Goal: Information Seeking & Learning: Check status

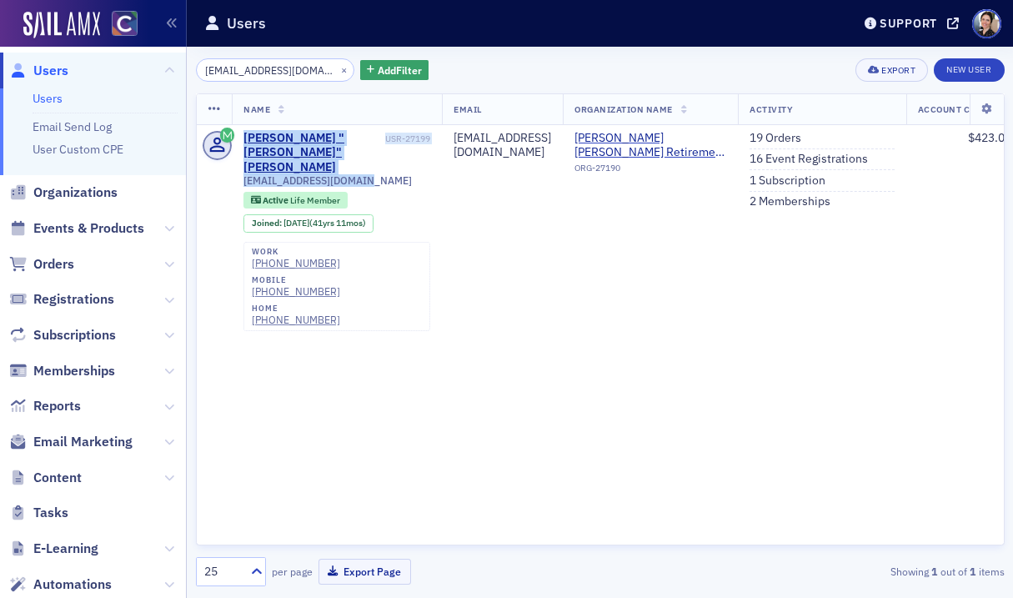
click at [51, 69] on span "Users" at bounding box center [50, 71] width 35 height 18
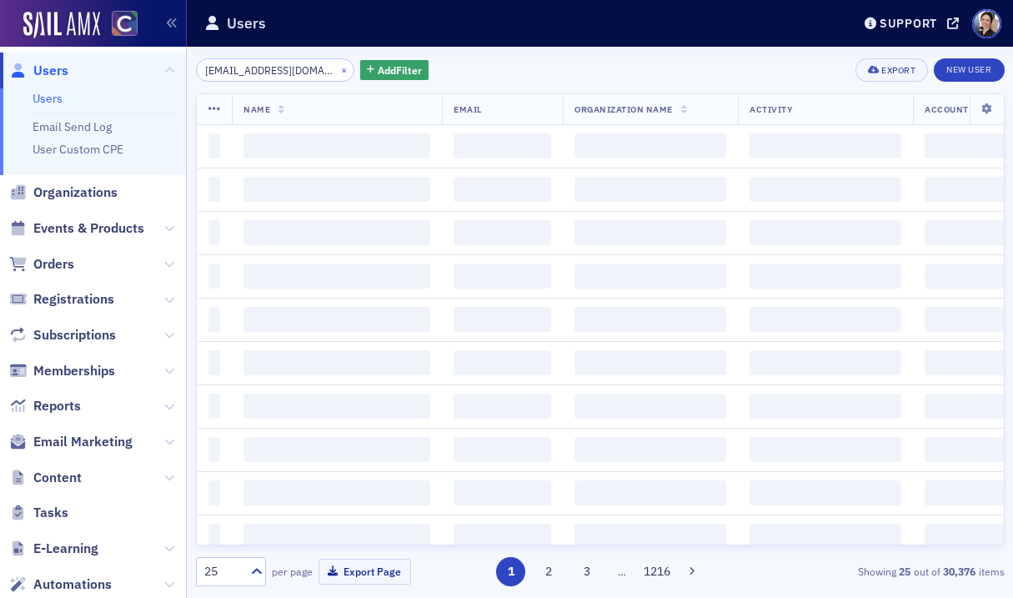
scroll to position [0, 30]
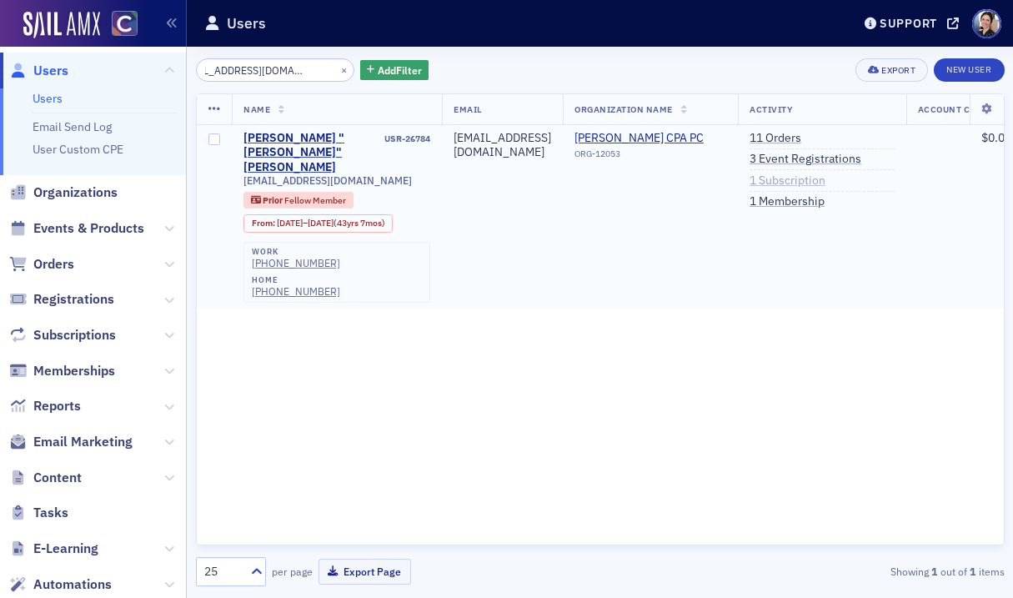
type input "[EMAIL_ADDRESS][DOMAIN_NAME]"
click at [825, 182] on link "1 Subscription" at bounding box center [787, 180] width 76 height 15
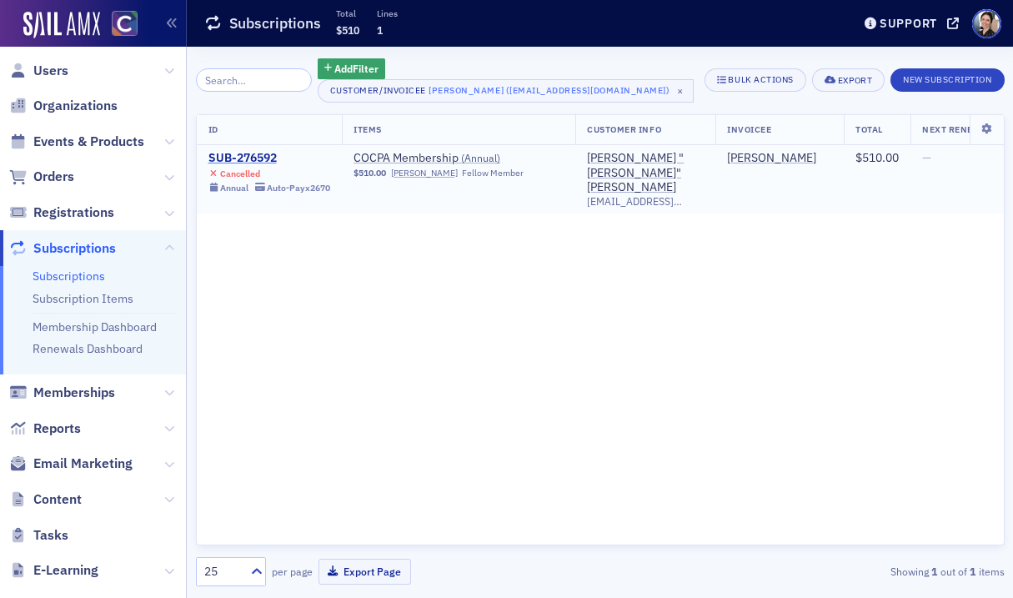
click at [236, 160] on div "SUB-276592" at bounding box center [269, 158] width 123 height 15
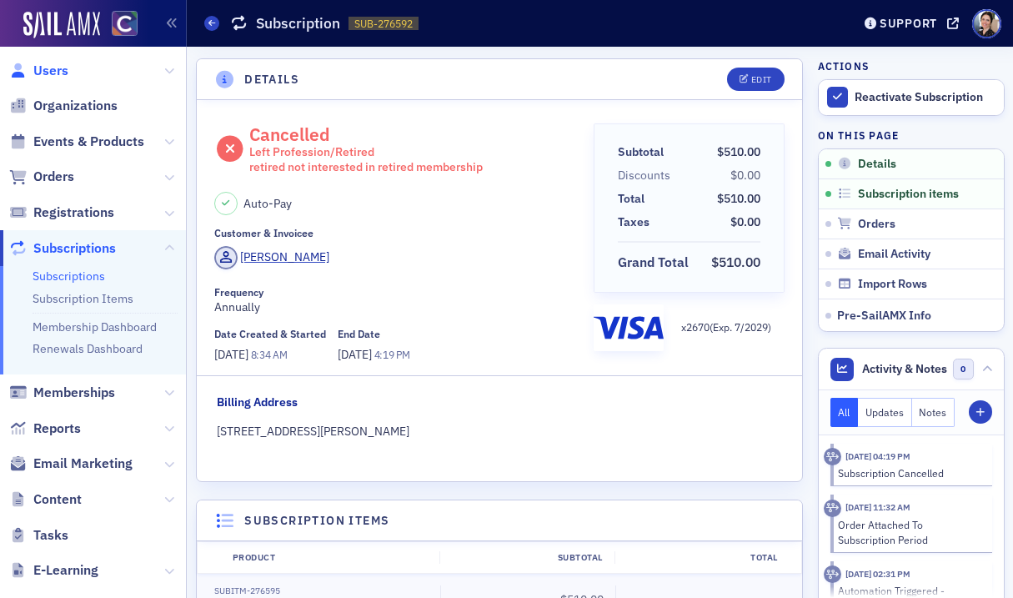
click at [49, 72] on span "Users" at bounding box center [50, 71] width 35 height 18
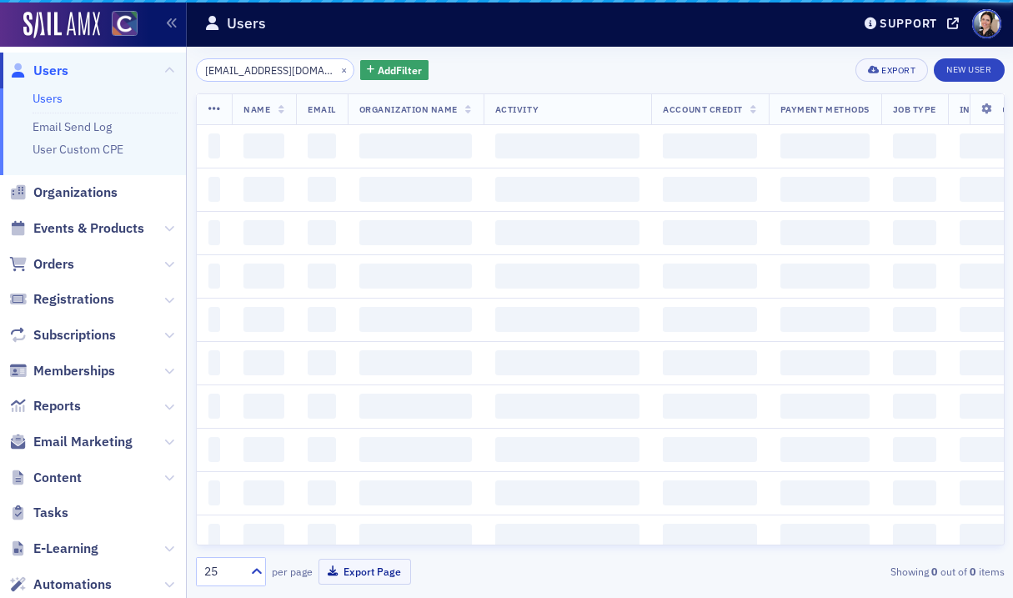
scroll to position [0, 31]
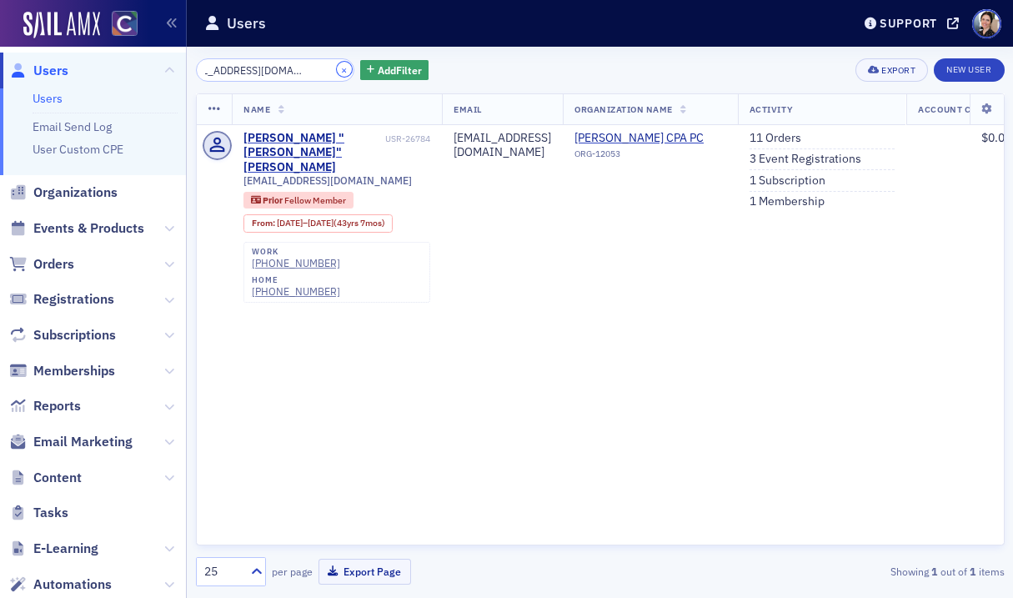
click at [337, 68] on button "×" at bounding box center [344, 69] width 15 height 15
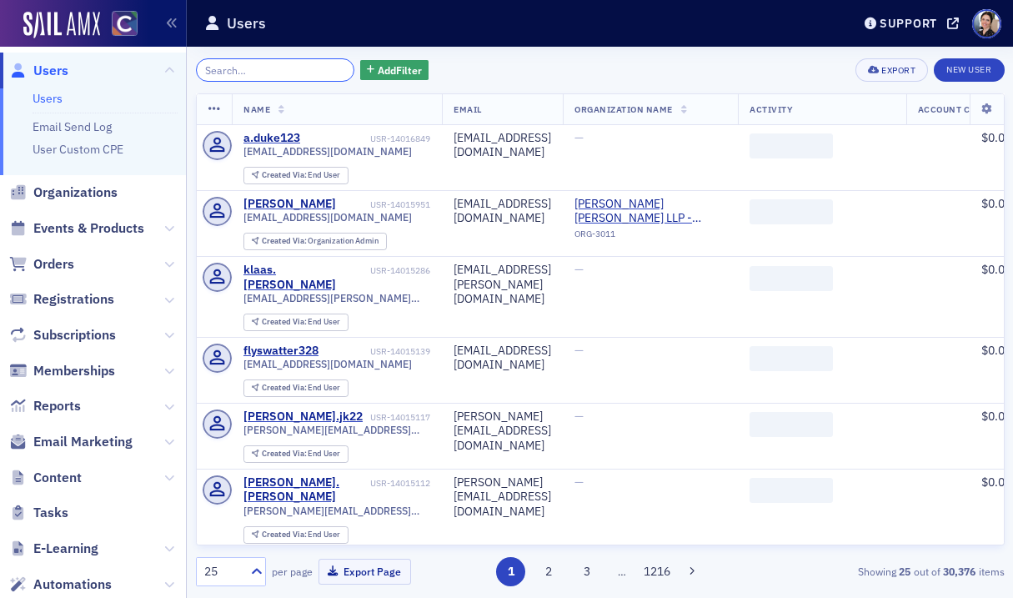
paste input "[EMAIL_ADDRESS][DOMAIN_NAME]"
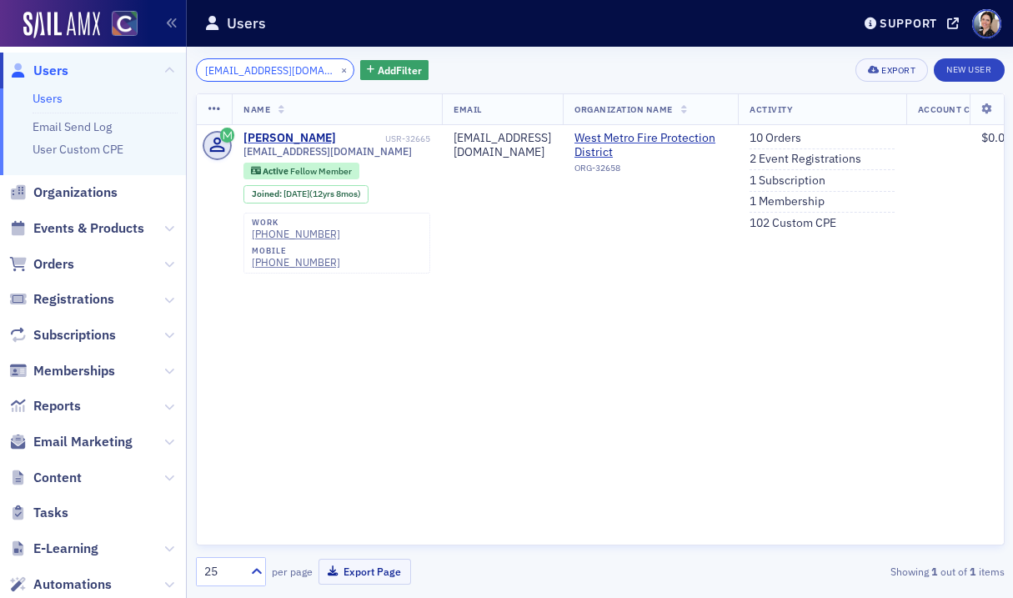
type input "[EMAIL_ADDRESS][DOMAIN_NAME]"
click at [337, 68] on button "×" at bounding box center [344, 69] width 15 height 15
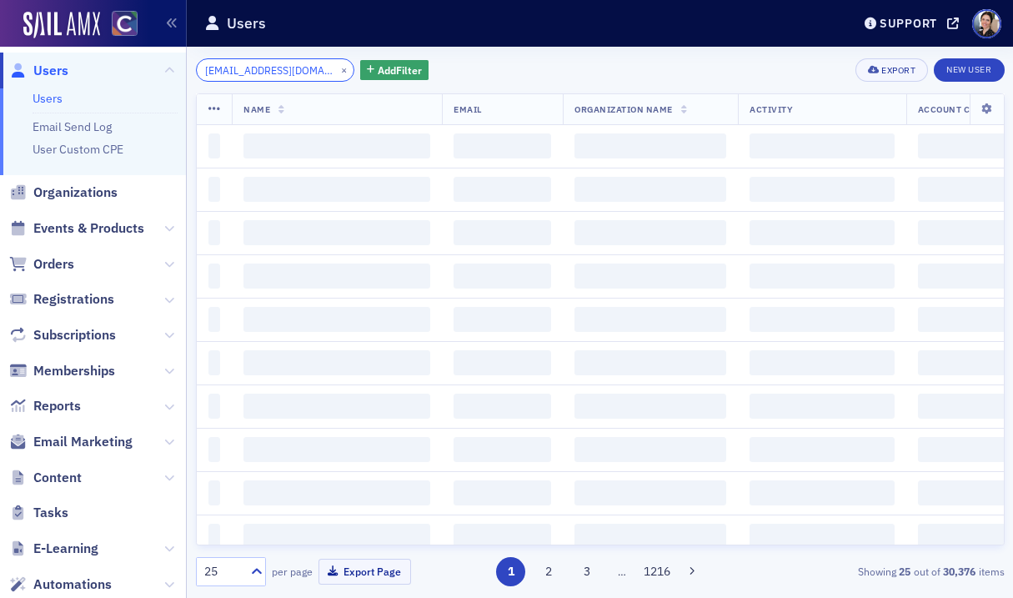
scroll to position [0, 18]
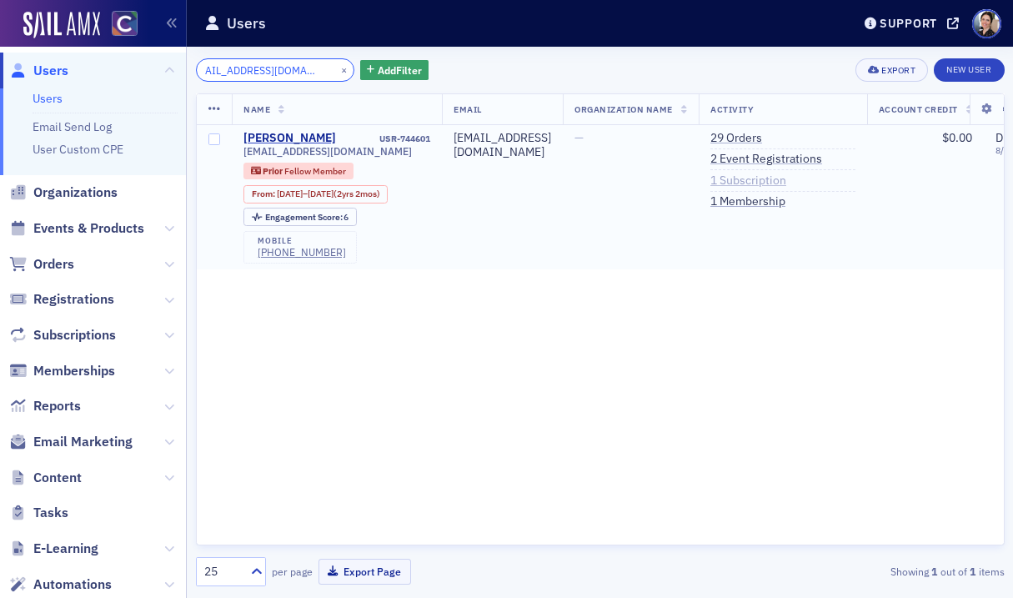
type input "[EMAIL_ADDRESS][DOMAIN_NAME]"
click at [786, 179] on link "1 Subscription" at bounding box center [748, 180] width 76 height 15
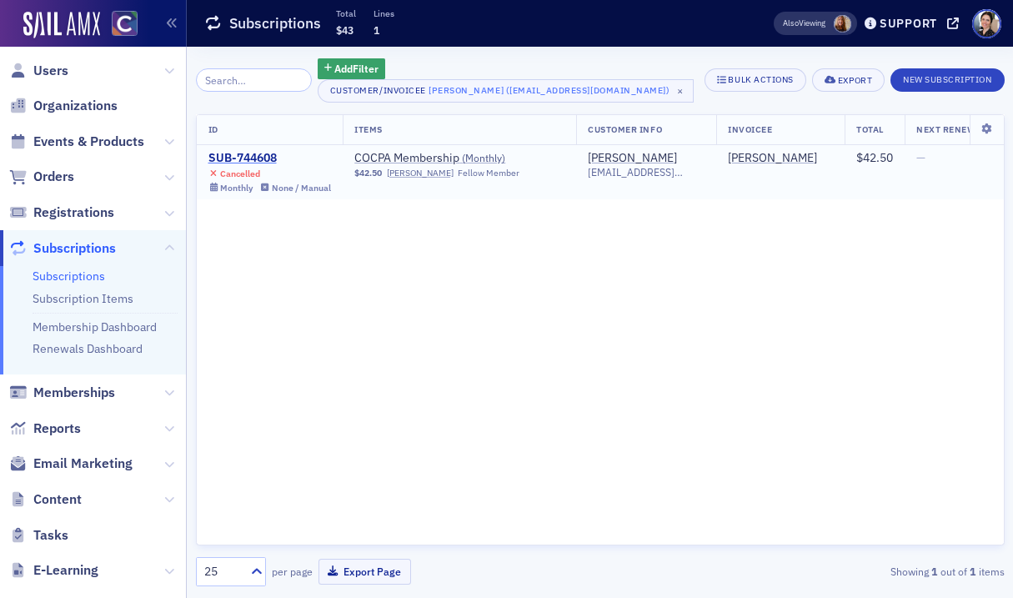
click at [258, 158] on div "SUB-744608" at bounding box center [269, 158] width 123 height 15
